Goal: Navigation & Orientation: Go to known website

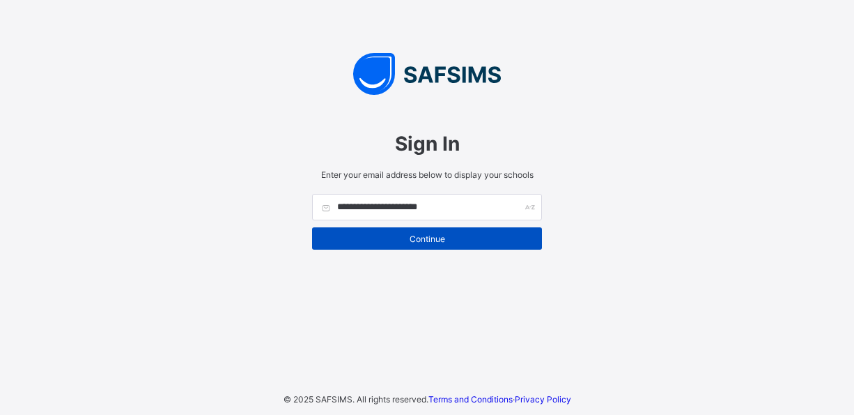
type input "**********"
click at [408, 245] on div "Continue" at bounding box center [427, 238] width 230 height 22
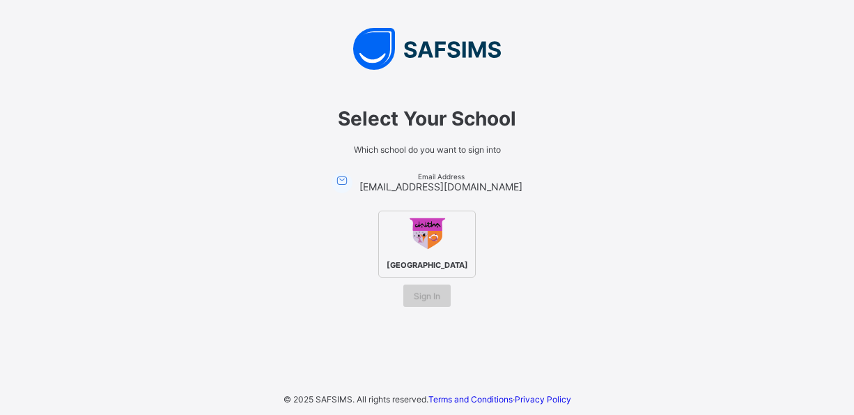
click at [428, 300] on div "Sign In" at bounding box center [426, 295] width 47 height 22
click at [421, 300] on div "Sign In" at bounding box center [426, 295] width 47 height 22
click at [427, 323] on div "Select Your School Which school do you want to sign into Email Address [EMAIL_A…" at bounding box center [427, 178] width 418 height 300
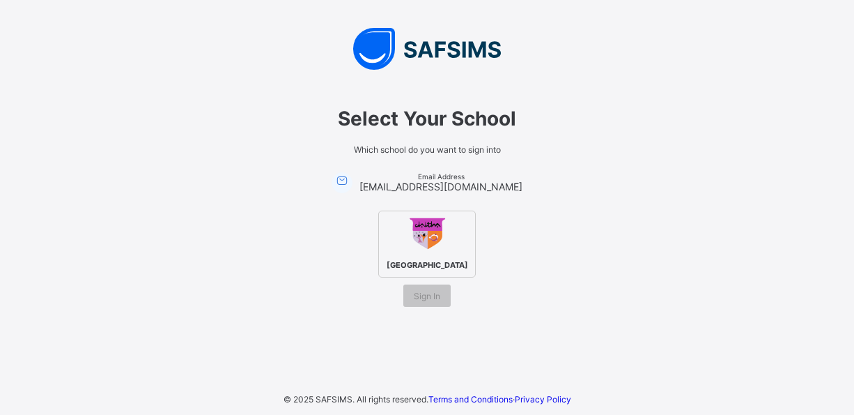
click at [432, 187] on span "[EMAIL_ADDRESS][DOMAIN_NAME]" at bounding box center [440, 186] width 163 height 12
click at [426, 291] on span "Sign In" at bounding box center [427, 296] width 26 height 10
click at [450, 178] on span "Email Address" at bounding box center [440, 176] width 163 height 8
click at [424, 293] on span "Sign In" at bounding box center [427, 296] width 26 height 10
